Goal: Download file/media

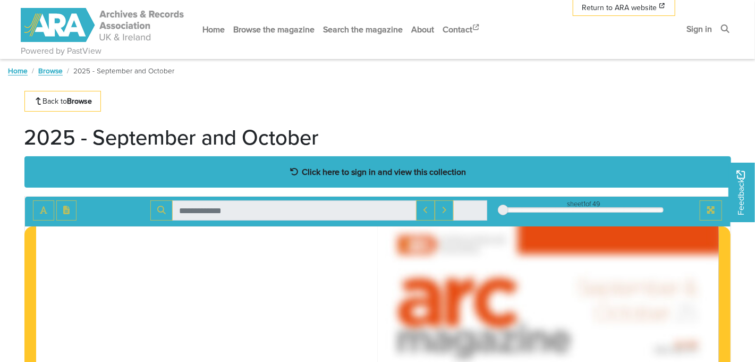
click at [382, 177] on strong "Click here to sign in and view this collection" at bounding box center [384, 172] width 164 height 12
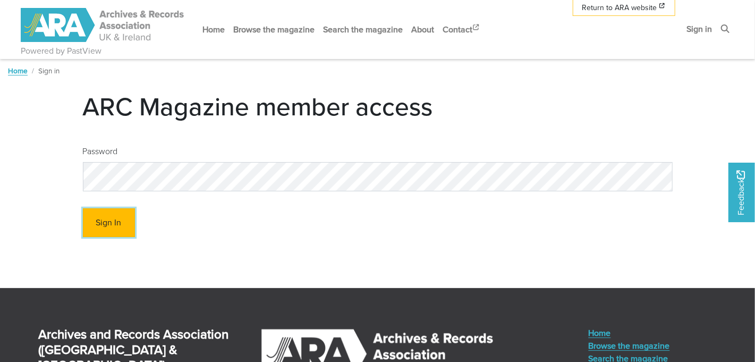
click at [115, 214] on button "Sign In" at bounding box center [109, 222] width 52 height 29
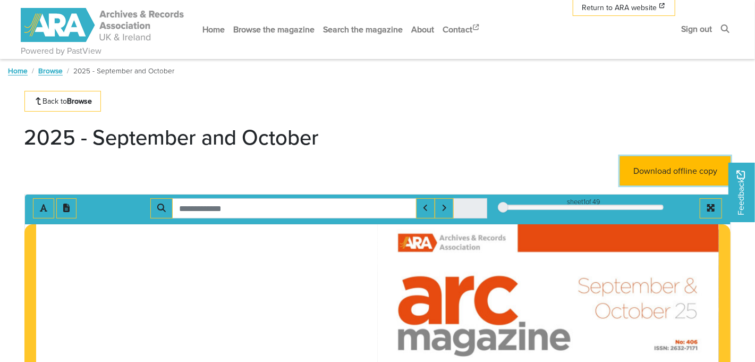
click at [676, 167] on link "Download offline copy" at bounding box center [675, 170] width 110 height 29
